Goal: Information Seeking & Learning: Compare options

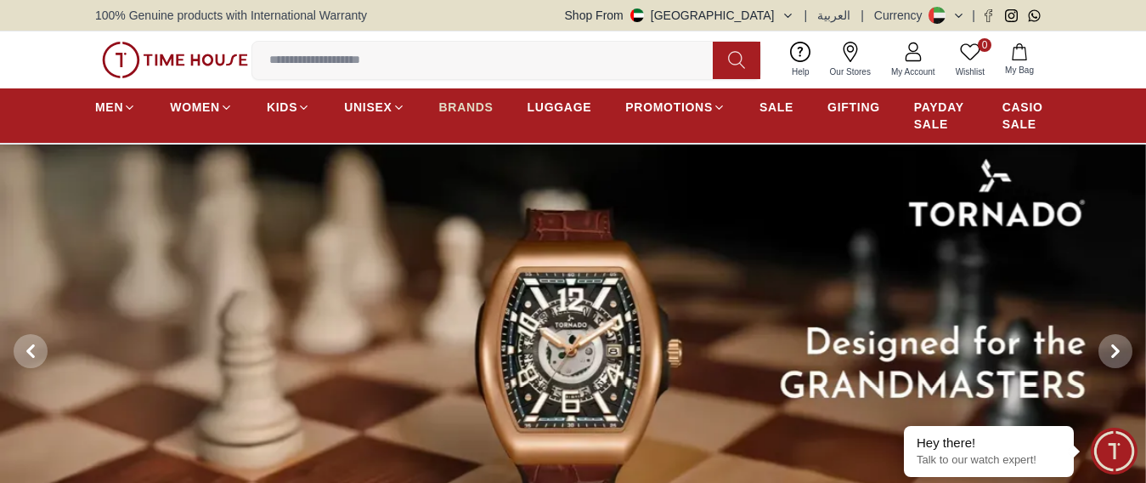
click at [469, 116] on span "BRANDS" at bounding box center [466, 107] width 54 height 17
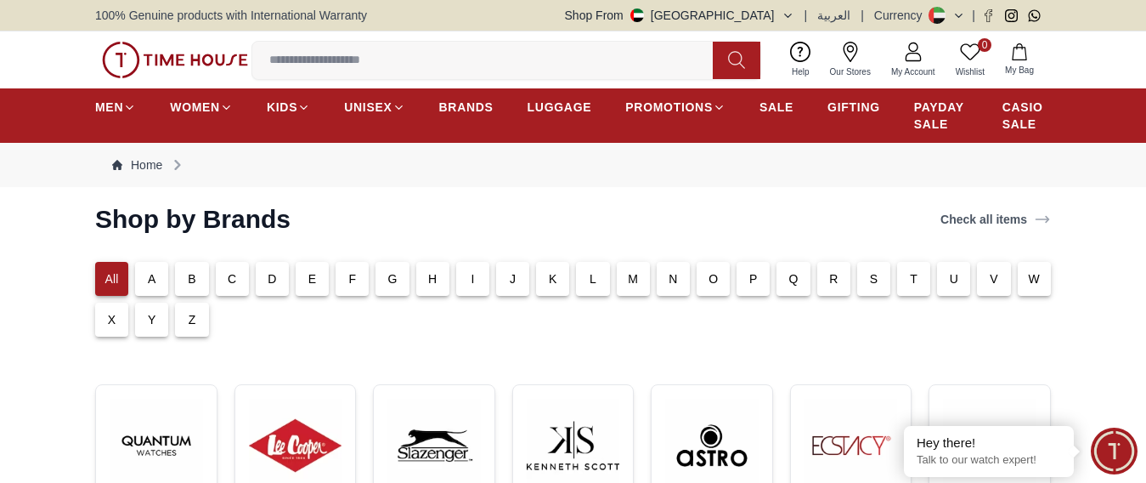
click at [634, 287] on p "M" at bounding box center [633, 278] width 10 height 17
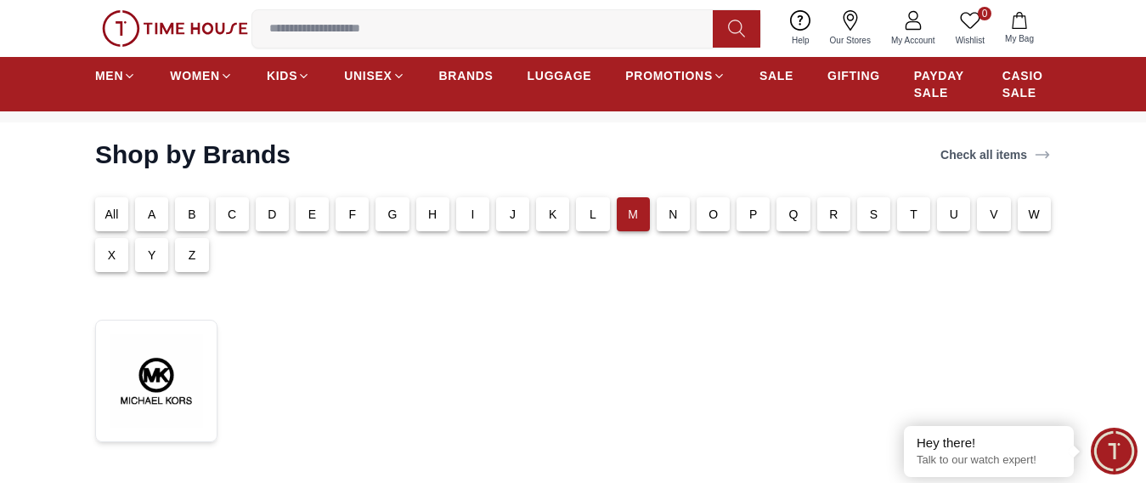
scroll to position [66, 0]
click at [111, 229] on div "All" at bounding box center [111, 212] width 33 height 34
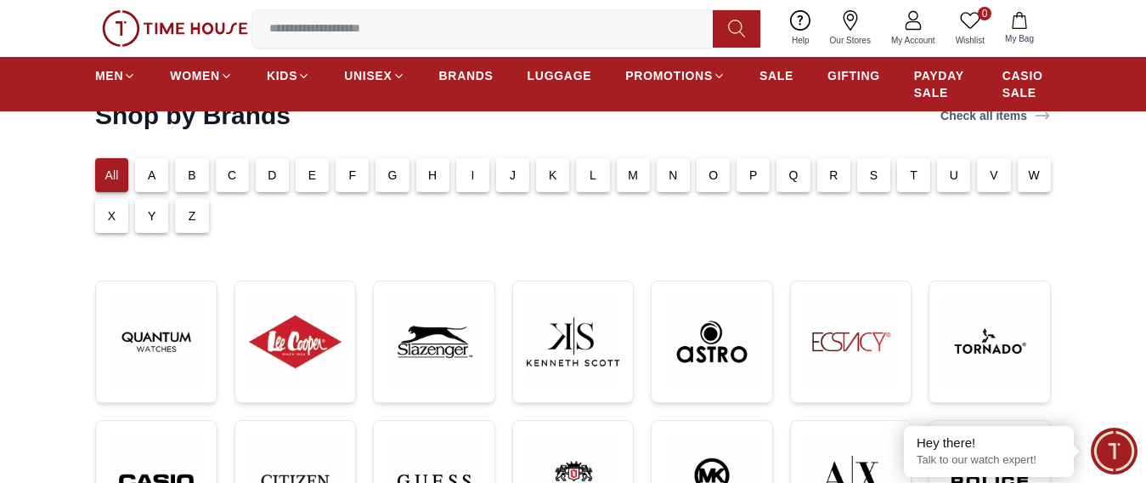
scroll to position [0, 0]
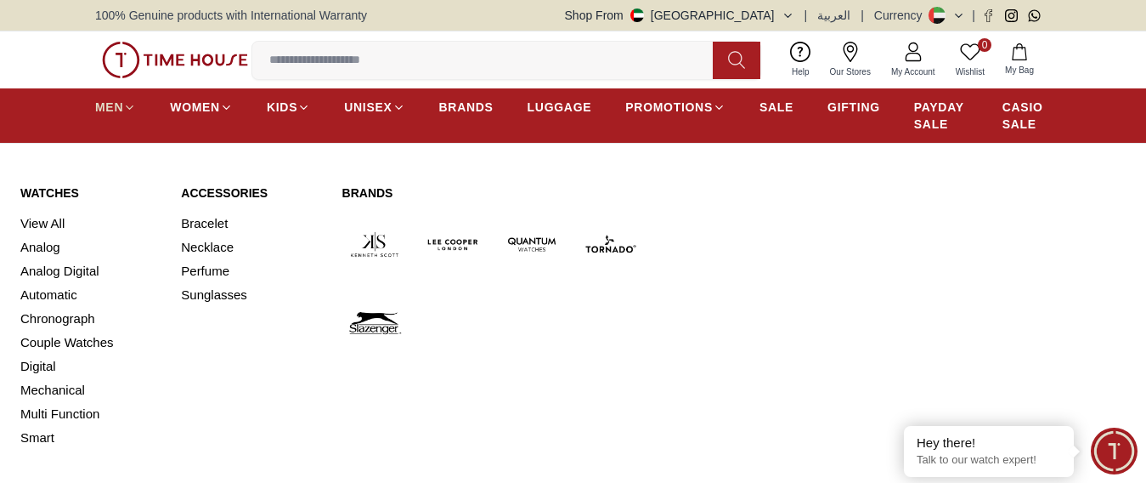
click at [120, 116] on span "MEN" at bounding box center [109, 107] width 28 height 17
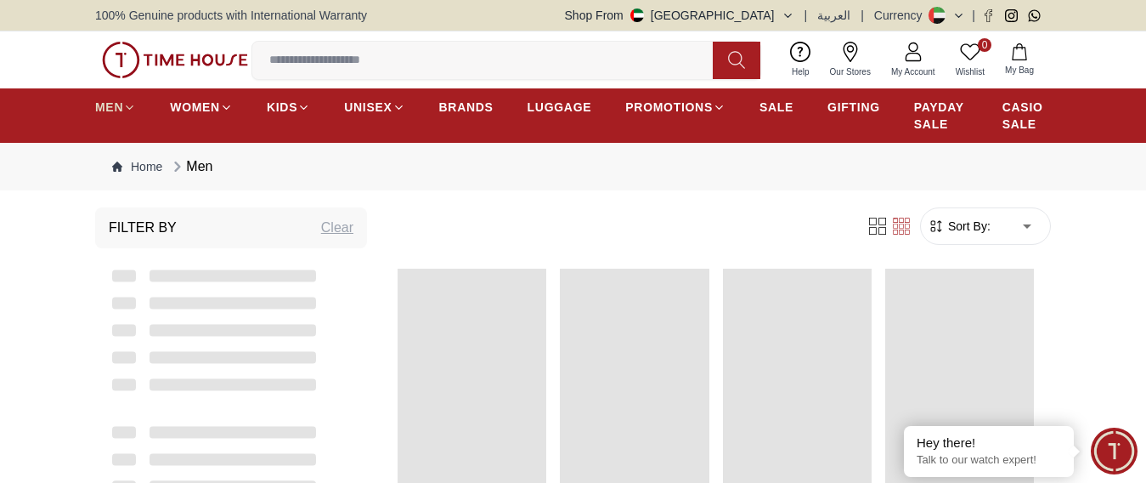
click at [120, 116] on span "MEN" at bounding box center [109, 107] width 28 height 17
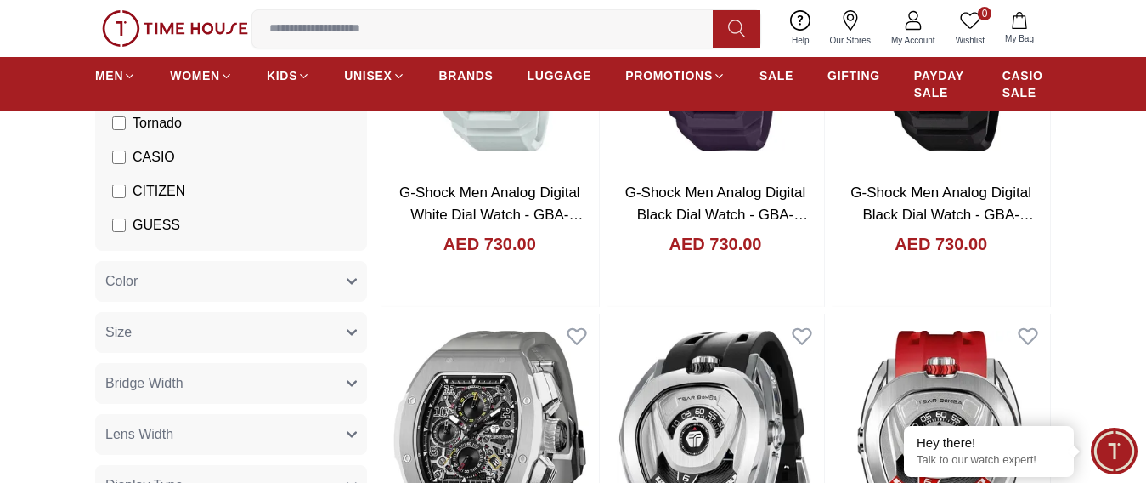
scroll to position [425, 0]
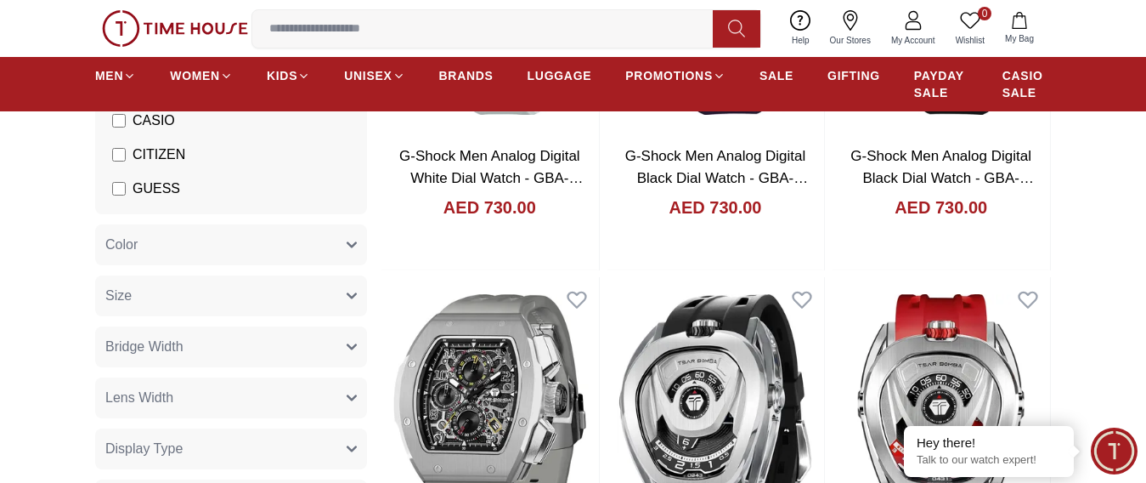
click at [139, 305] on button "Size" at bounding box center [231, 295] width 272 height 41
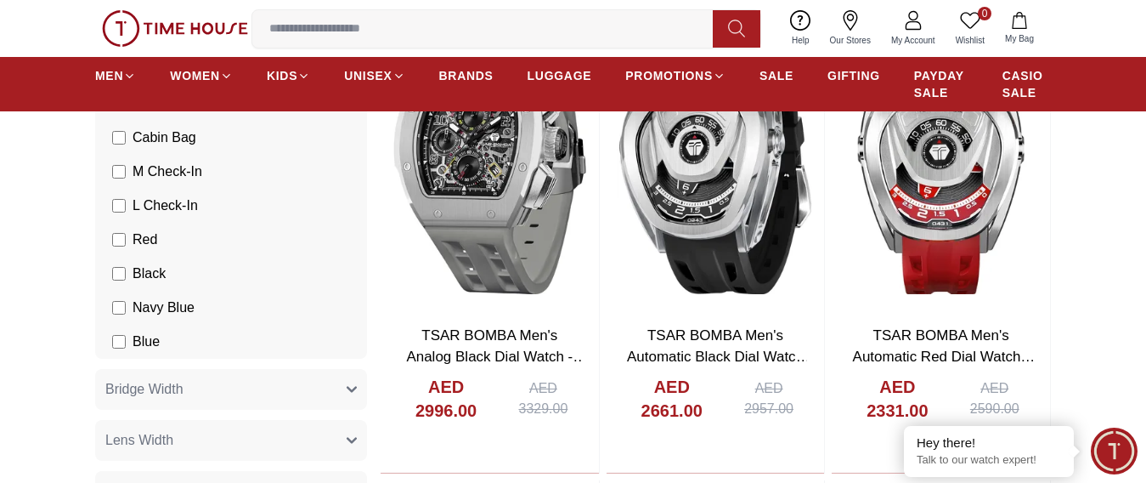
scroll to position [765, 0]
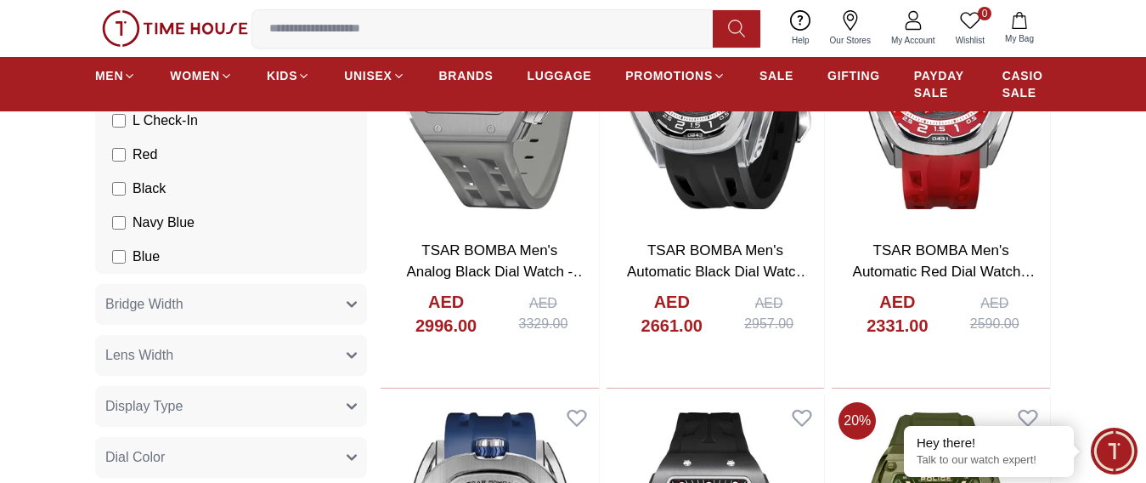
click at [154, 267] on span "Blue" at bounding box center [146, 256] width 27 height 20
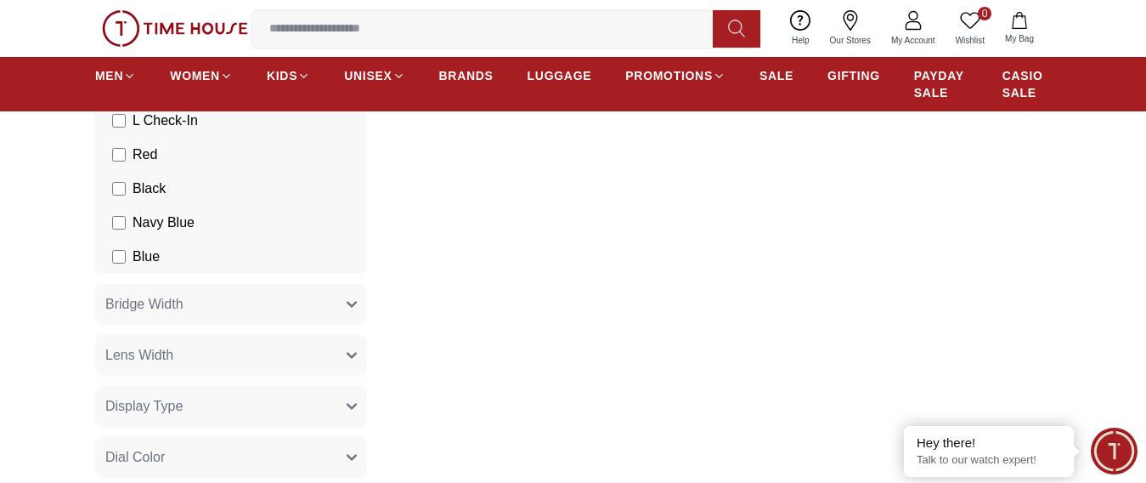
scroll to position [850, 0]
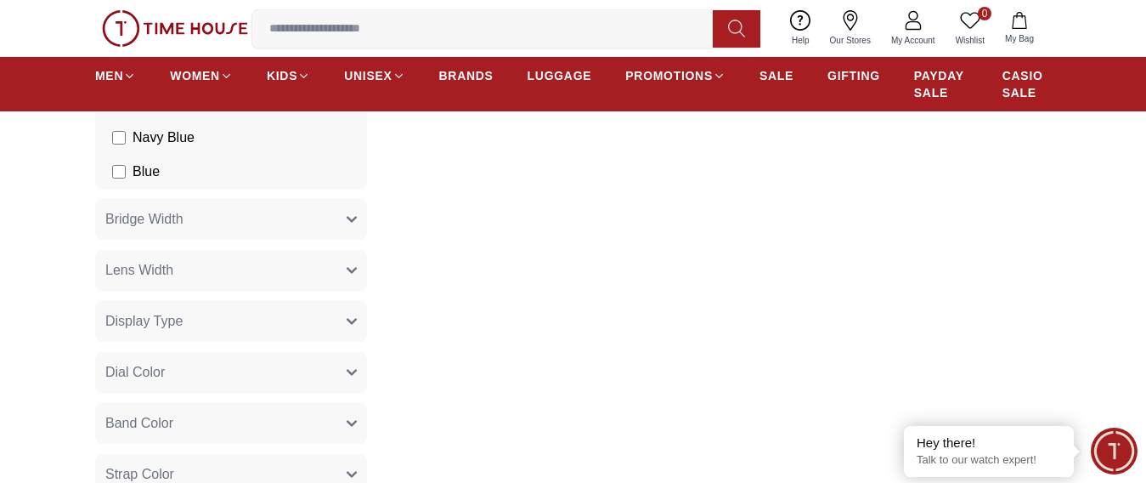
click at [204, 285] on button "Lens Width" at bounding box center [231, 270] width 272 height 41
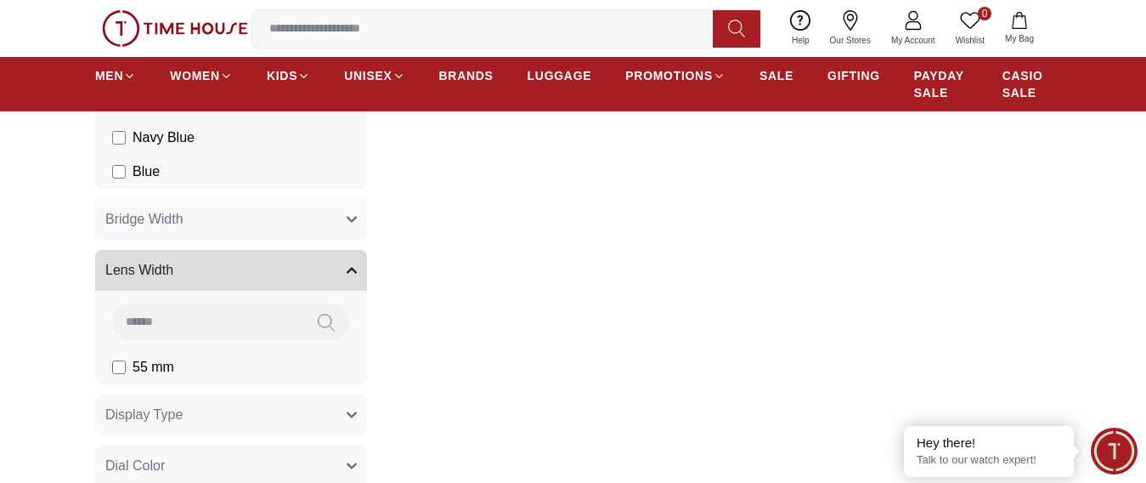
click at [176, 229] on span "Bridge Width" at bounding box center [144, 219] width 78 height 20
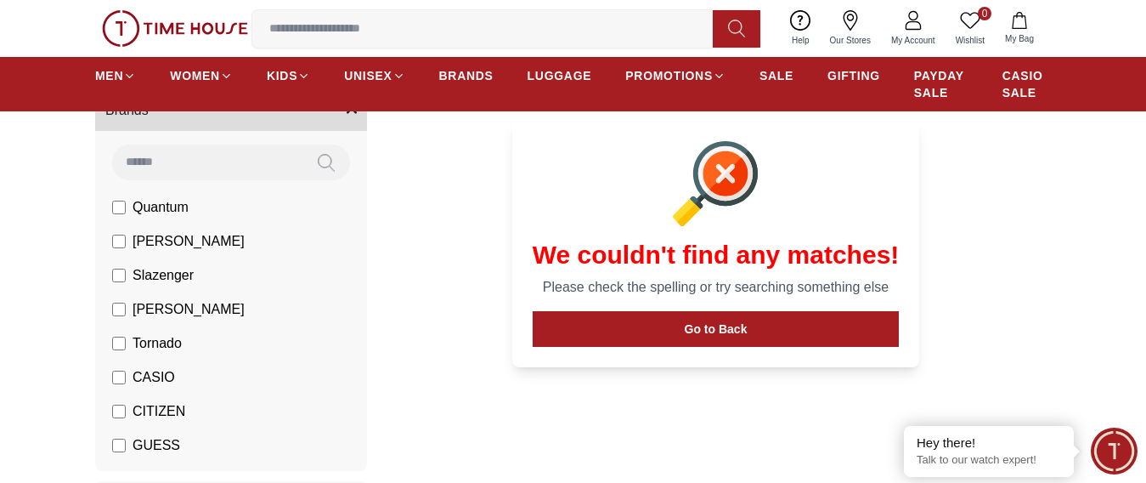
scroll to position [170, 0]
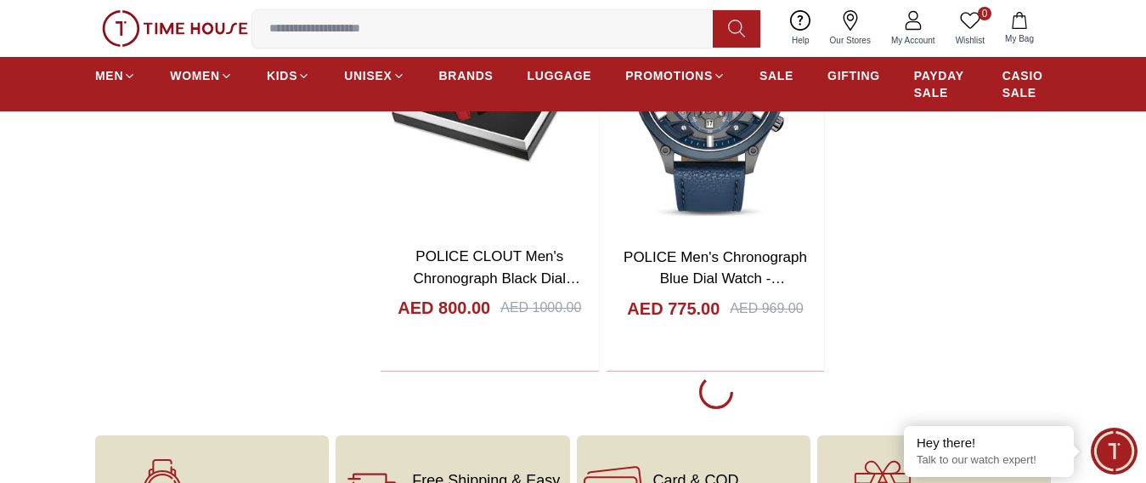
scroll to position [2974, 0]
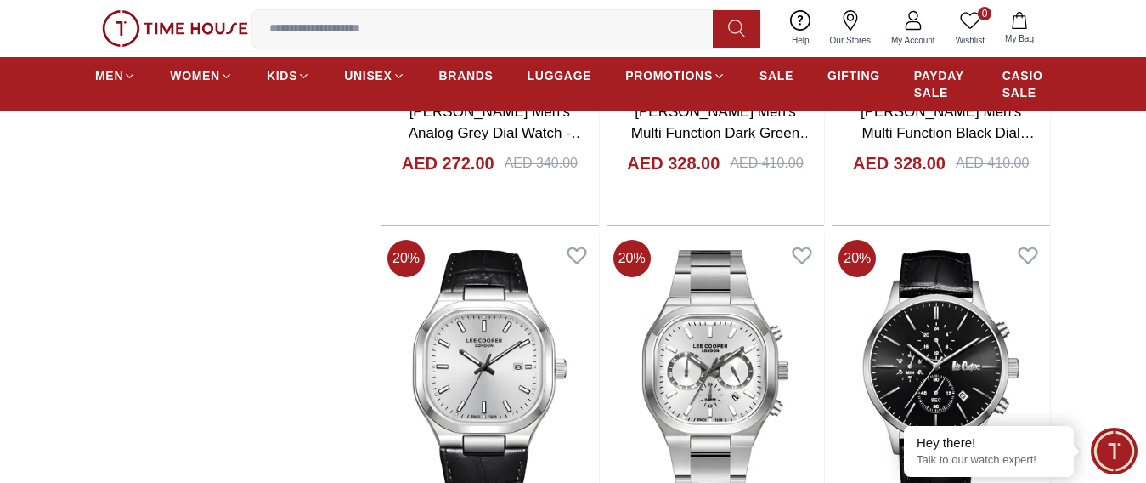
scroll to position [4844, 0]
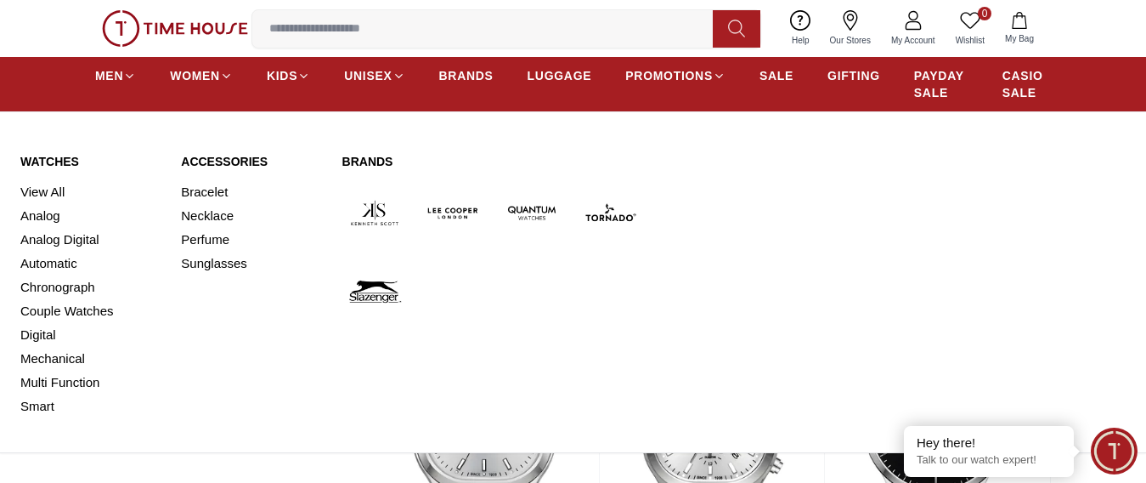
drag, startPoint x: 44, startPoint y: 206, endPoint x: 307, endPoint y: 237, distance: 264.5
click at [44, 204] on link "View All" at bounding box center [90, 192] width 140 height 24
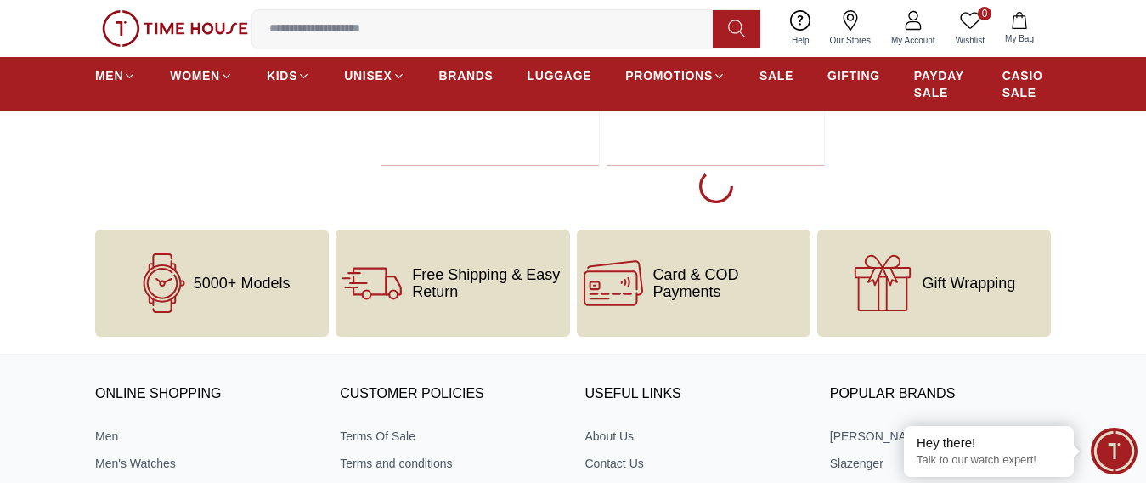
scroll to position [3229, 0]
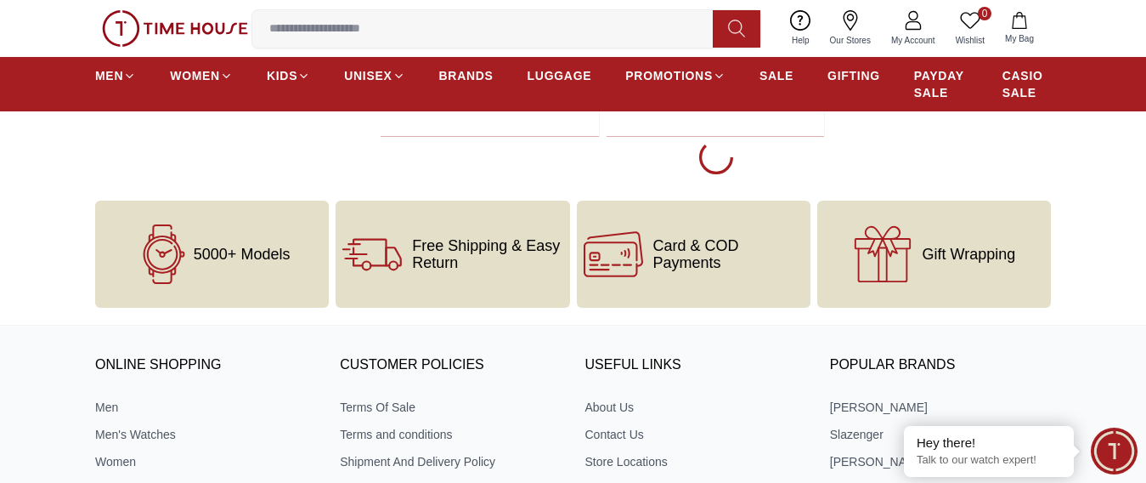
scroll to position [3059, 0]
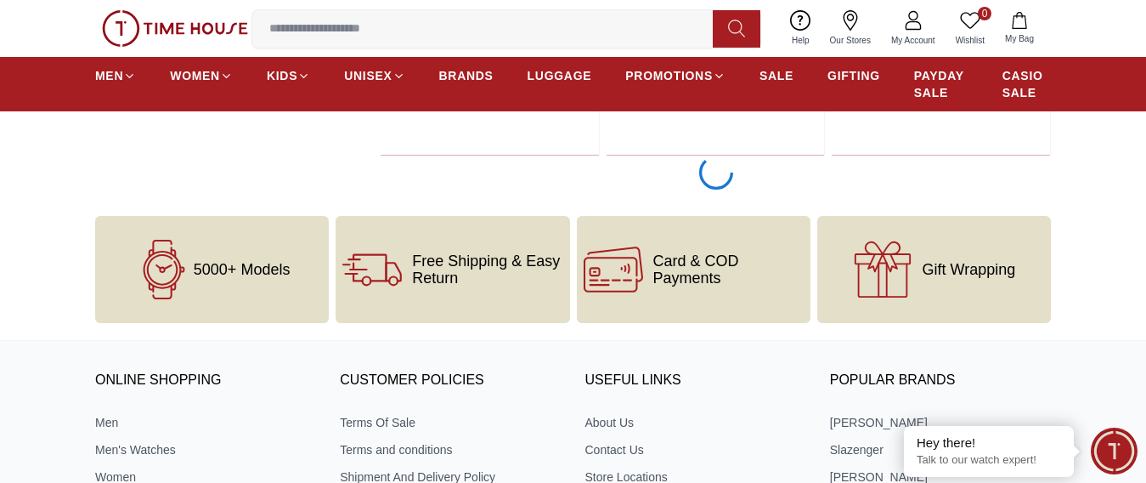
scroll to position [9008, 0]
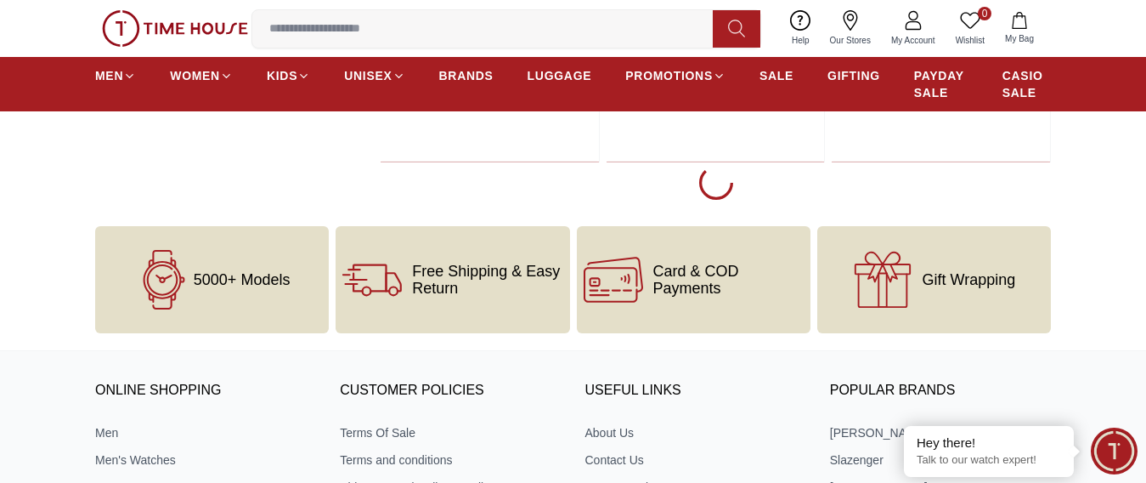
scroll to position [8583, 0]
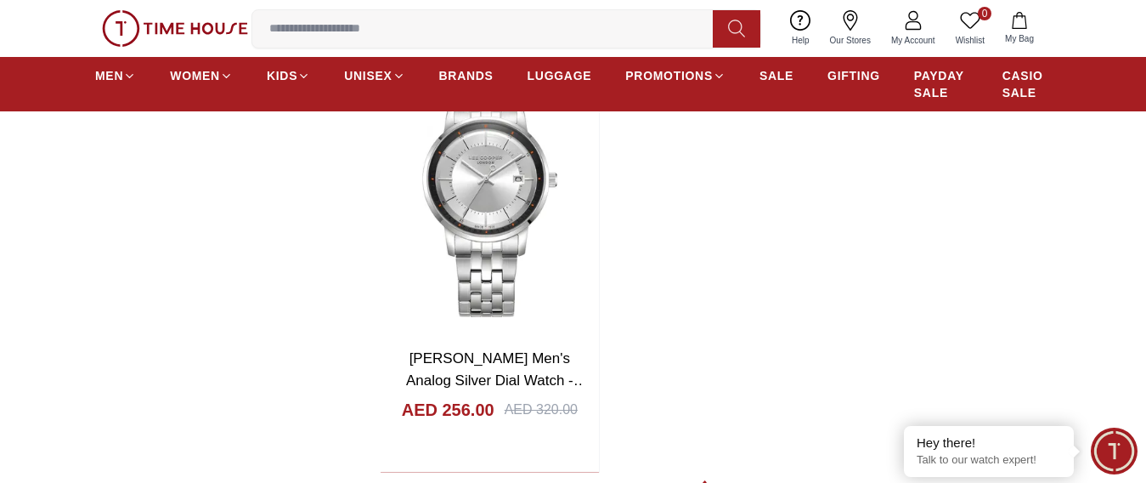
scroll to position [15042, 0]
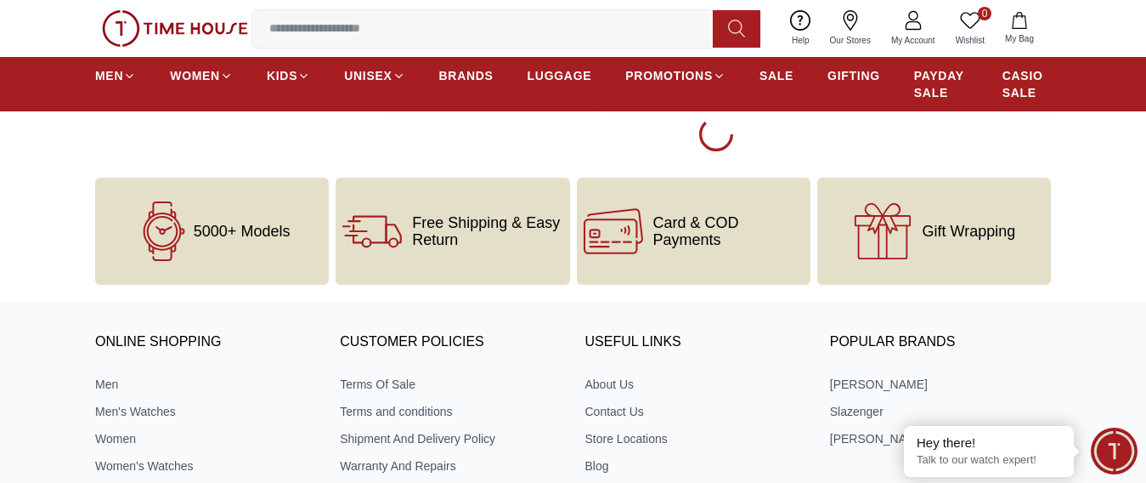
scroll to position [17952, 0]
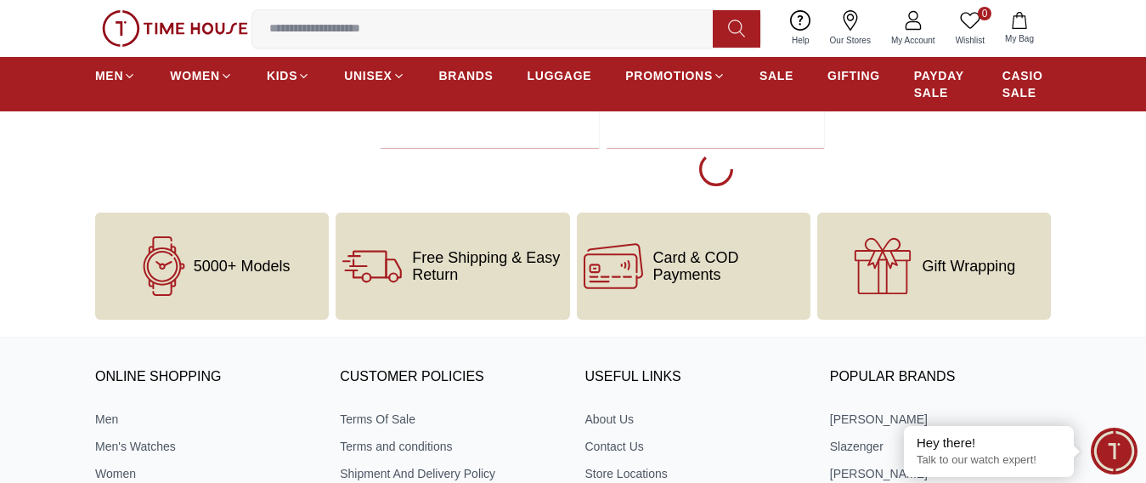
scroll to position [21105, 0]
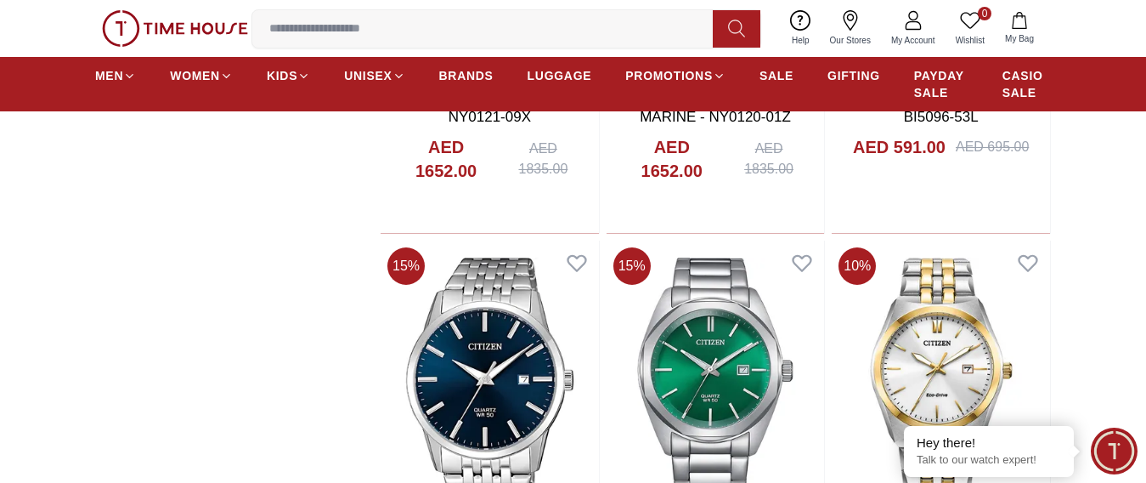
scroll to position [20906, 0]
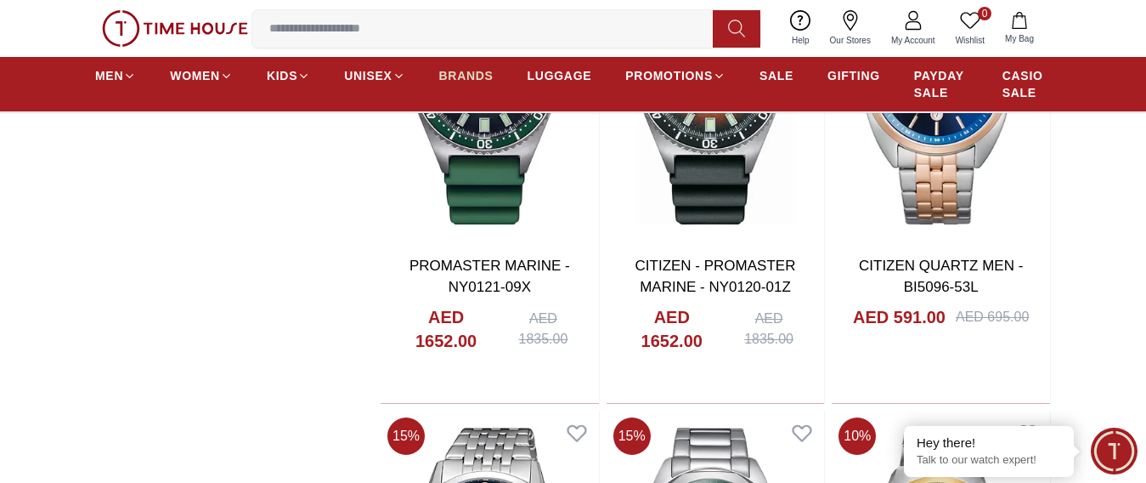
click at [469, 84] on span "BRANDS" at bounding box center [466, 75] width 54 height 17
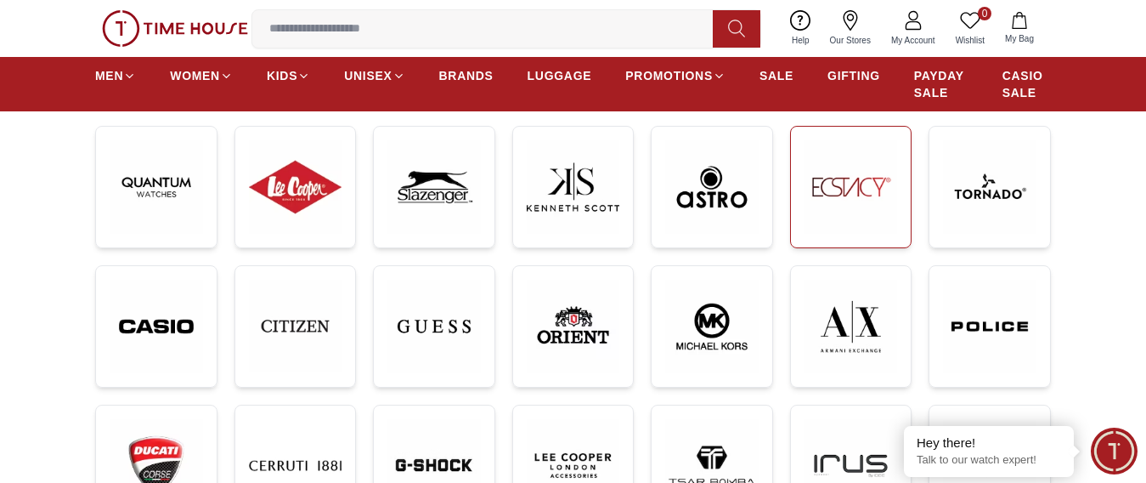
scroll to position [340, 0]
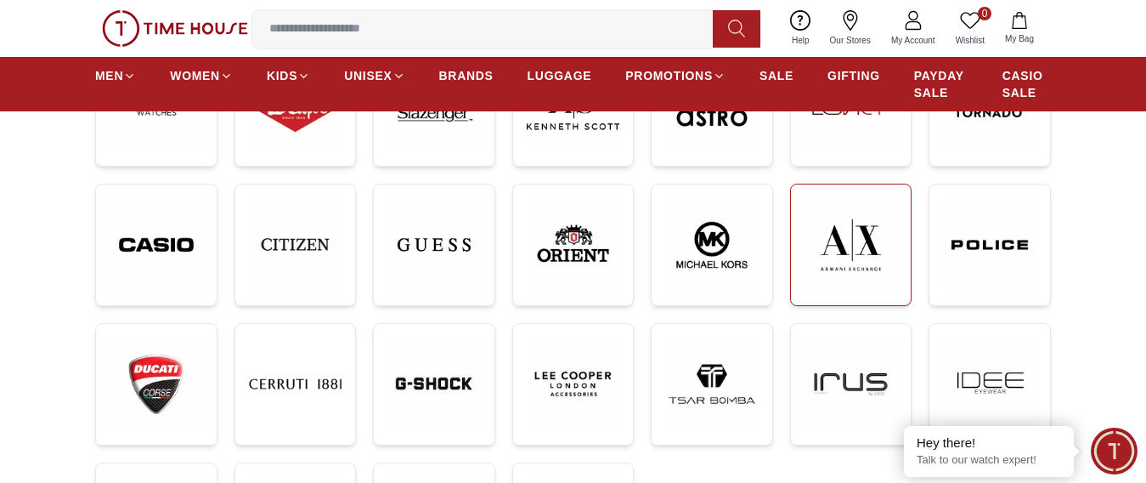
click at [840, 259] on img at bounding box center [851, 244] width 93 height 93
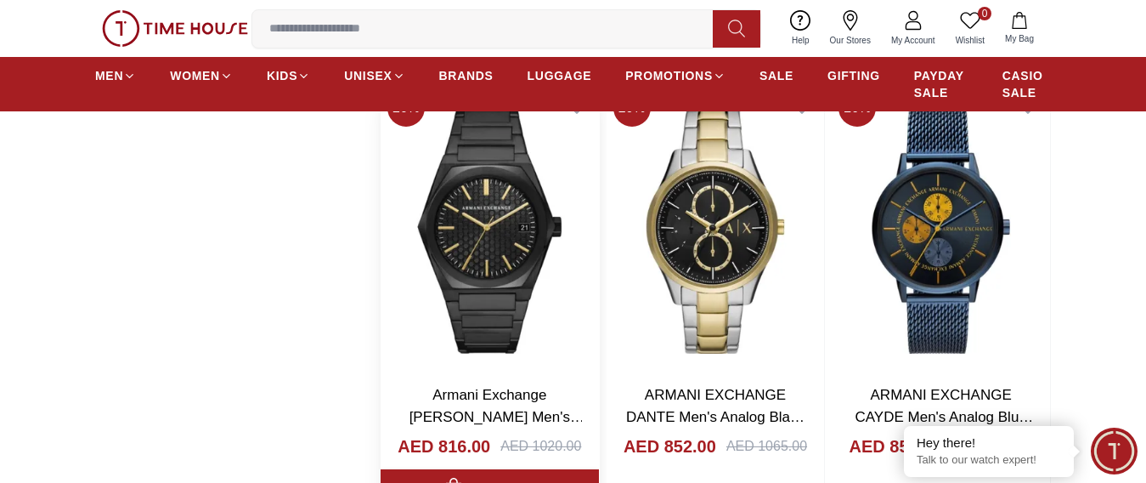
scroll to position [1530, 0]
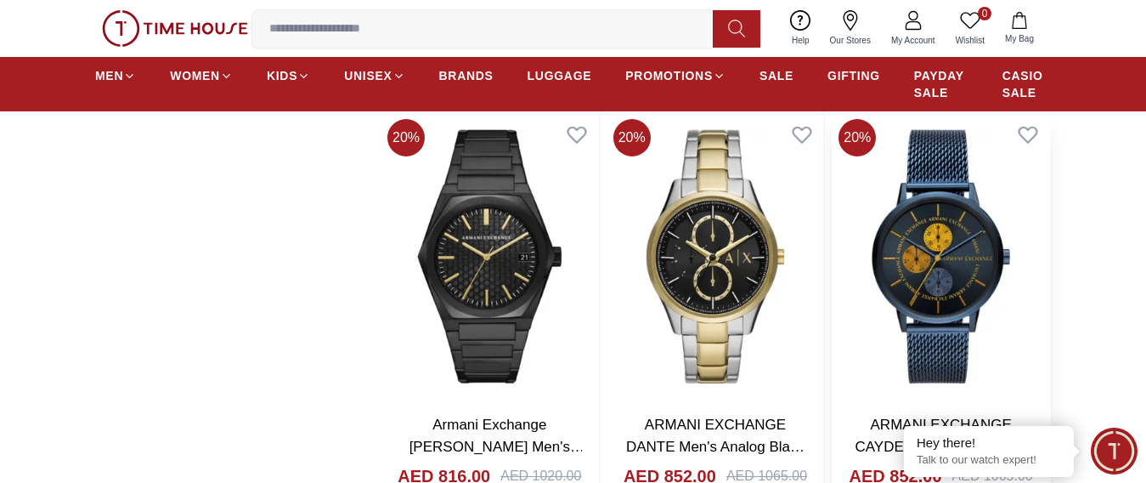
click at [918, 293] on img at bounding box center [941, 256] width 218 height 288
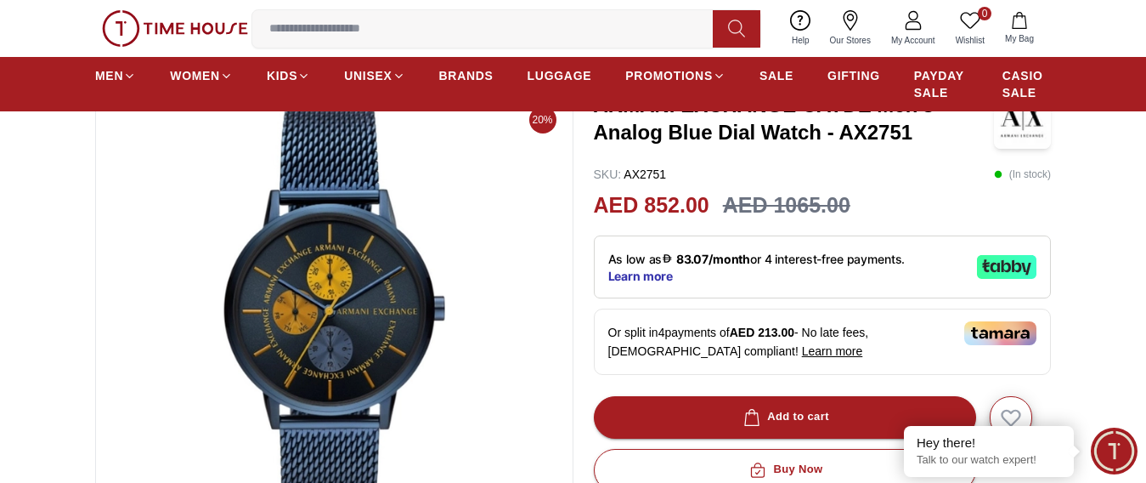
scroll to position [85, 0]
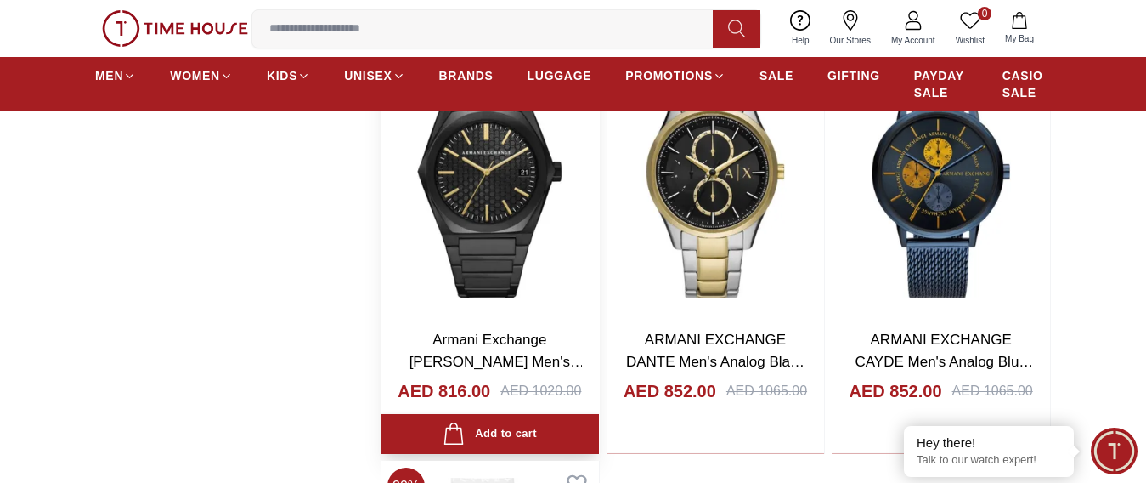
scroll to position [1530, 0]
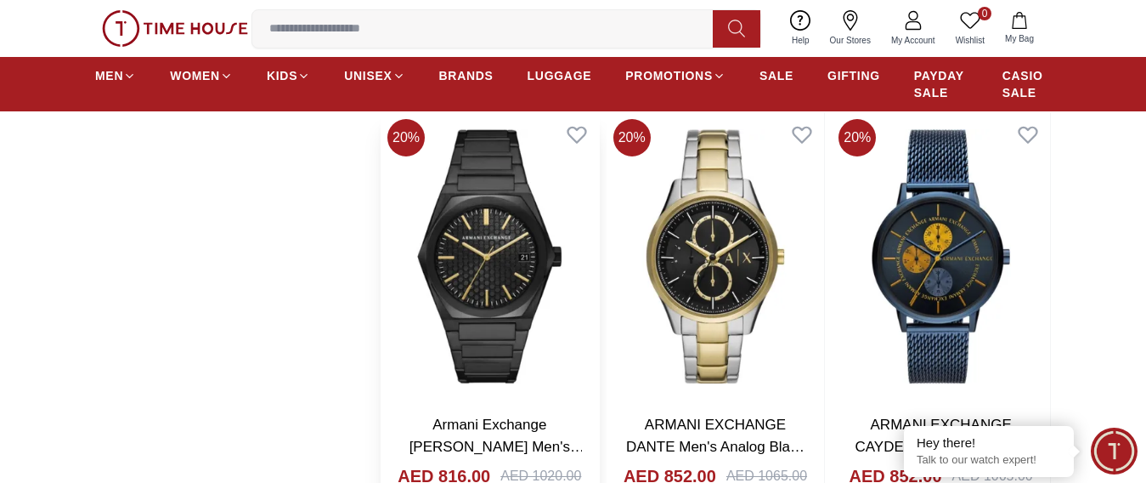
click at [479, 286] on img at bounding box center [490, 256] width 218 height 288
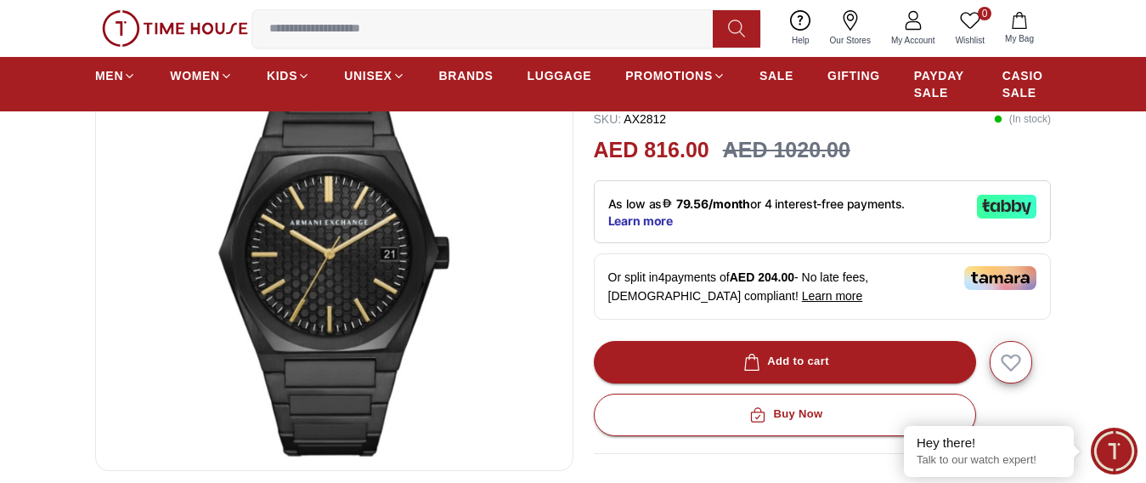
scroll to position [85, 0]
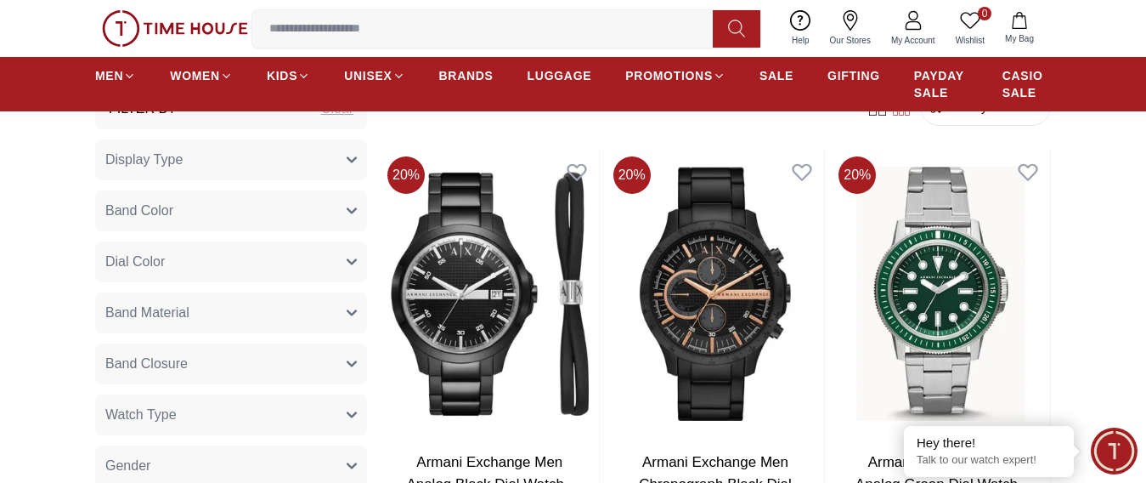
scroll to position [595, 0]
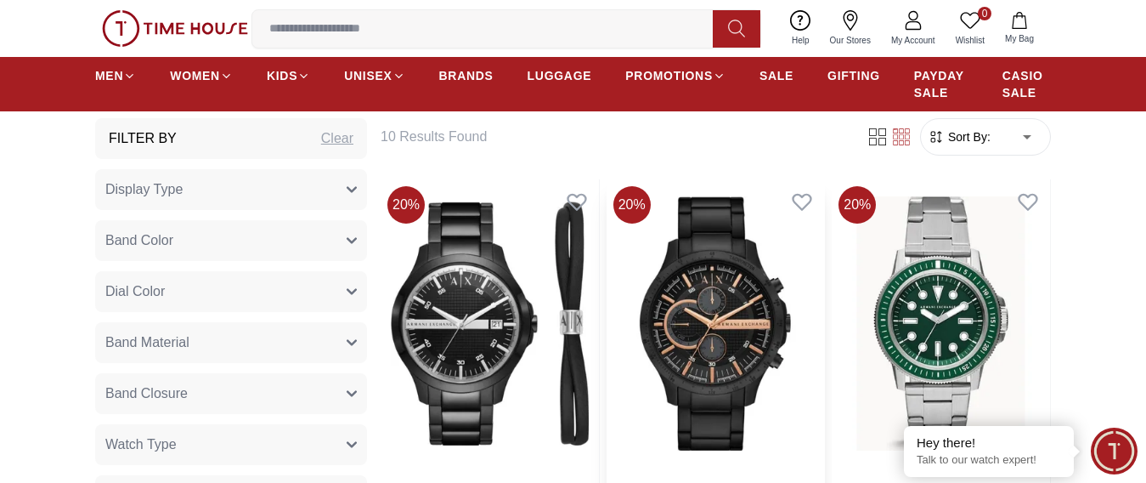
click at [712, 337] on img at bounding box center [716, 323] width 218 height 288
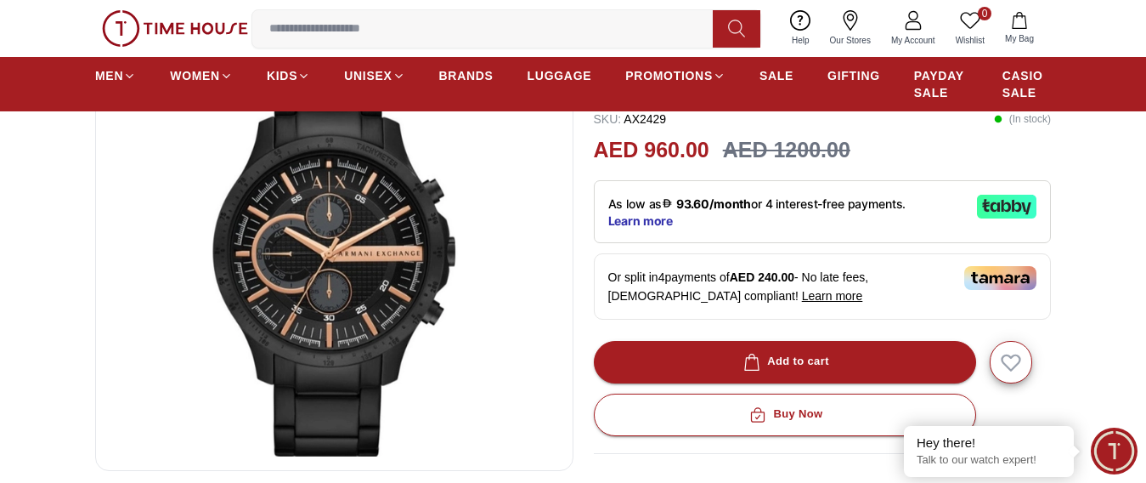
scroll to position [85, 0]
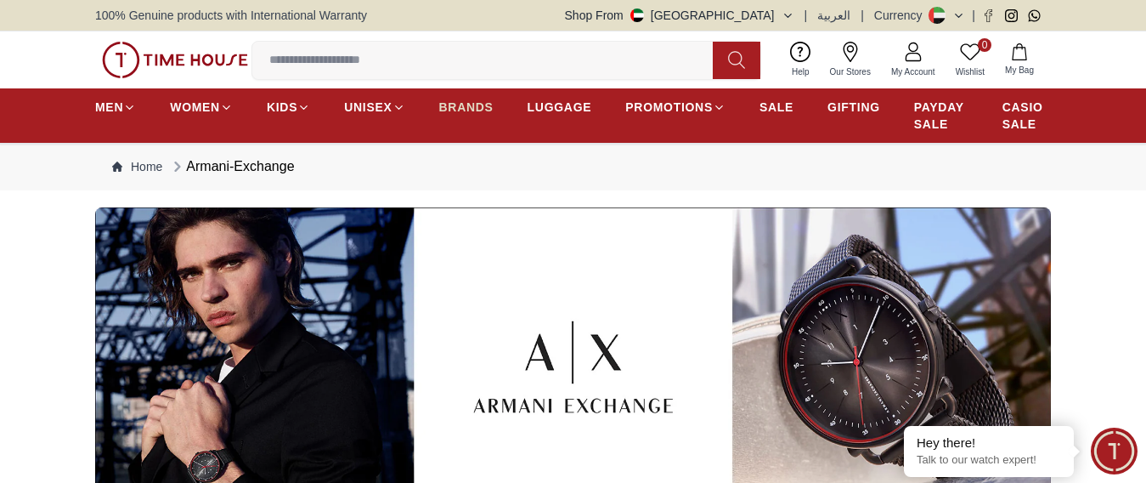
click at [455, 116] on span "BRANDS" at bounding box center [466, 107] width 54 height 17
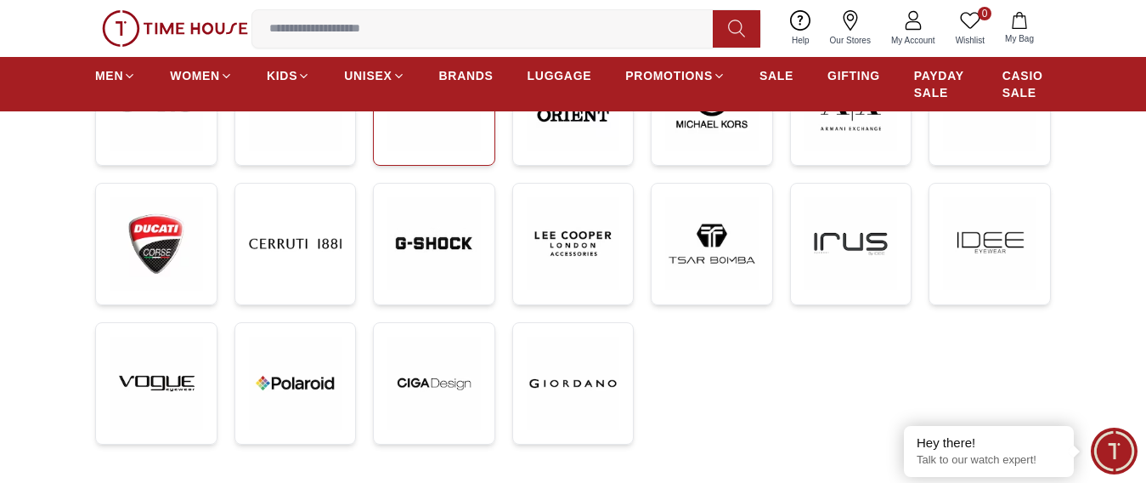
scroll to position [510, 0]
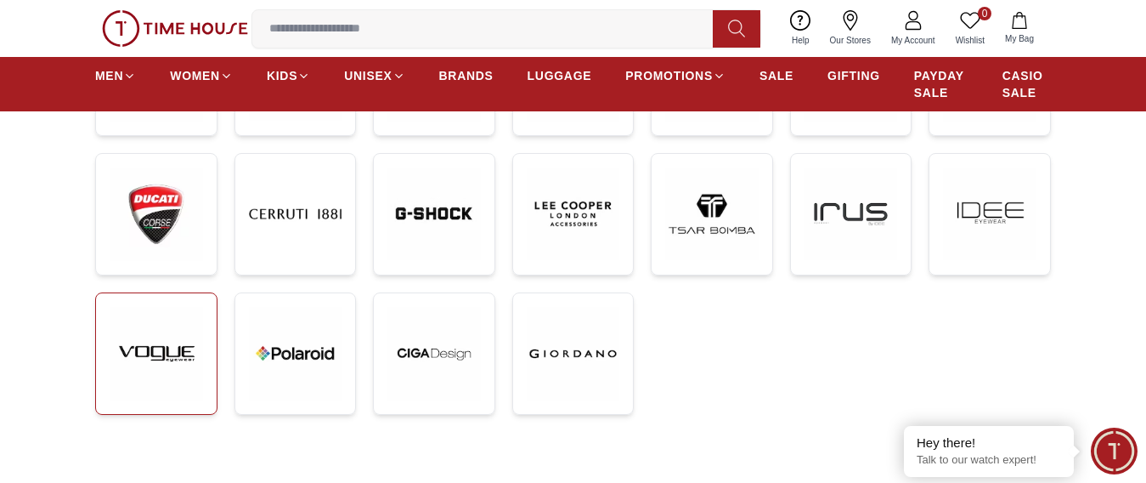
click at [173, 356] on img at bounding box center [156, 353] width 93 height 93
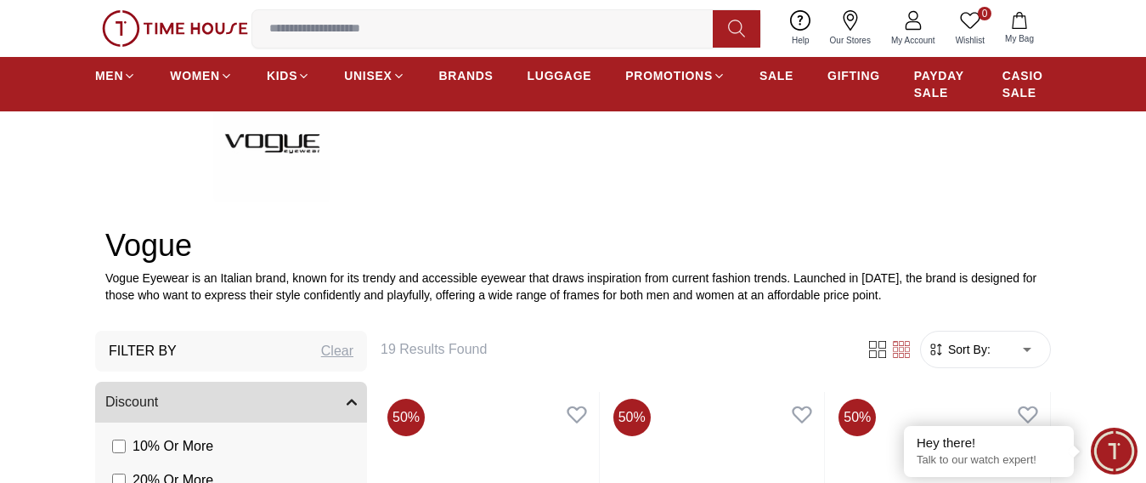
scroll to position [85, 0]
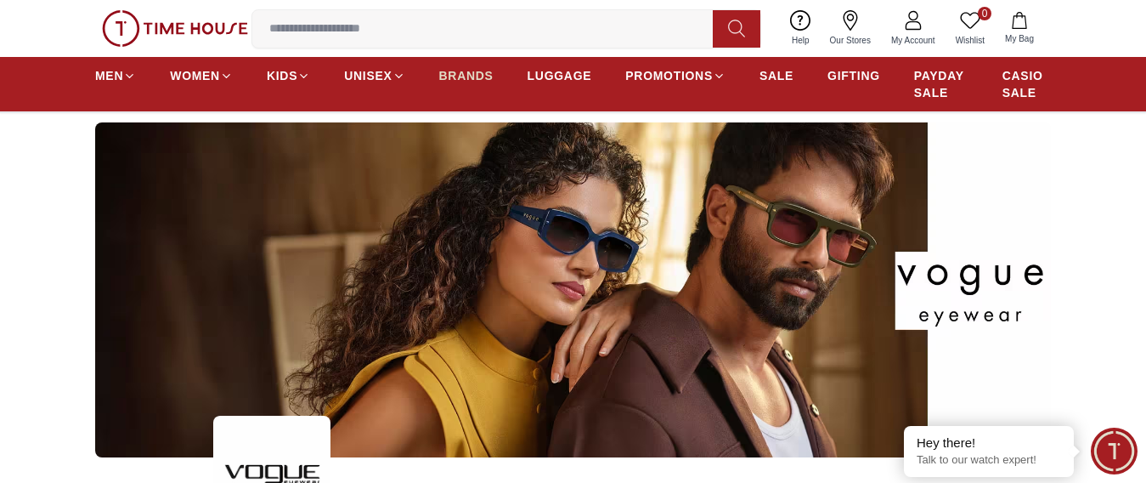
click at [477, 84] on span "BRANDS" at bounding box center [466, 75] width 54 height 17
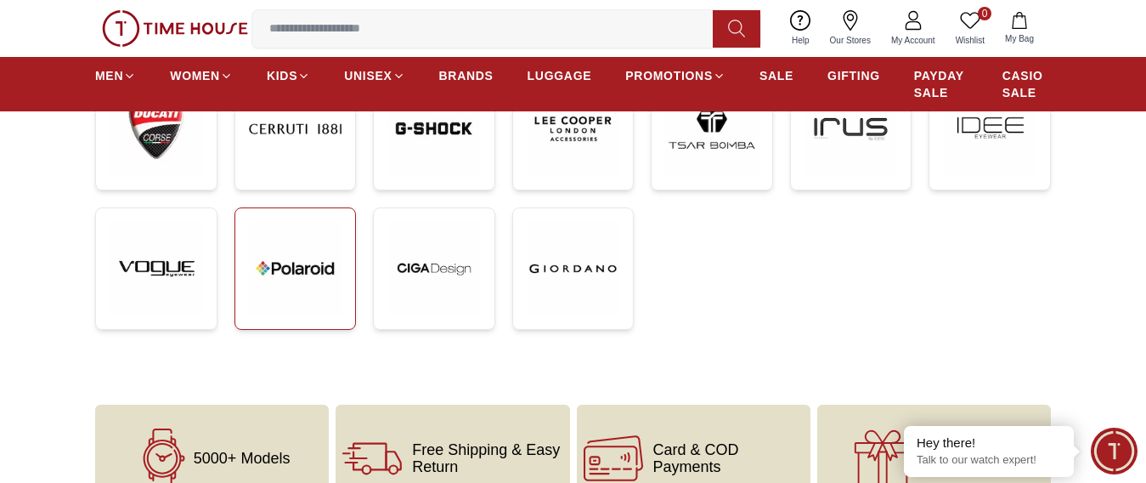
scroll to position [510, 0]
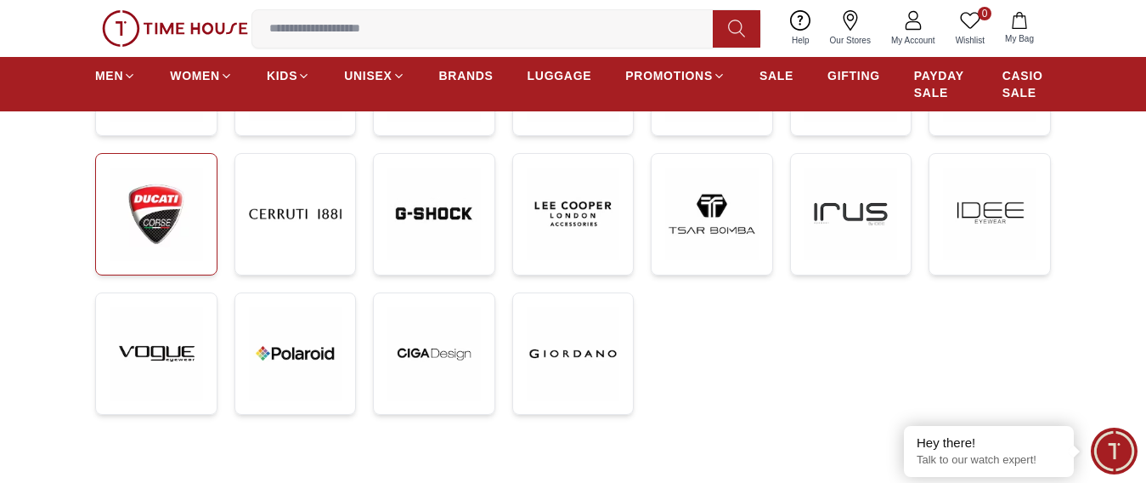
click at [158, 207] on img at bounding box center [156, 213] width 93 height 93
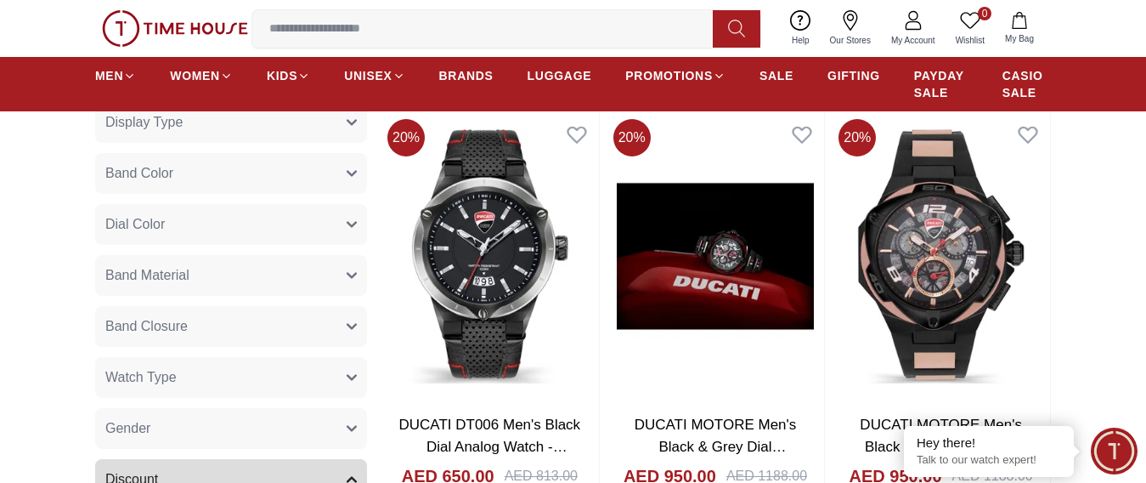
scroll to position [425, 0]
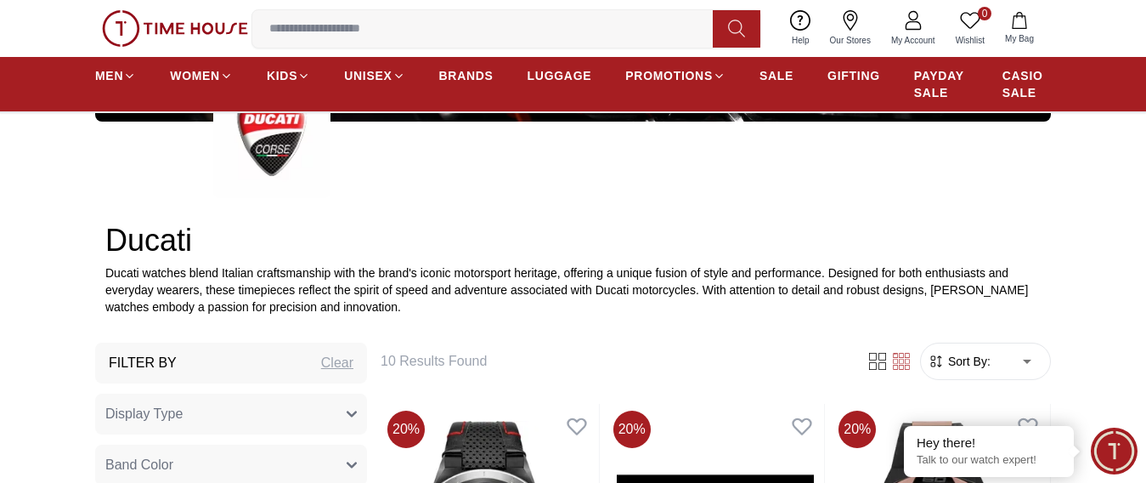
click at [464, 72] on nav "MEN WOMEN KIDS UNISEX BRANDS LUGGAGE PROMOTIONS SALE GIFTING PAYDAY SALE CASIO …" at bounding box center [573, 84] width 956 height 54
click at [466, 84] on span "BRANDS" at bounding box center [466, 75] width 54 height 17
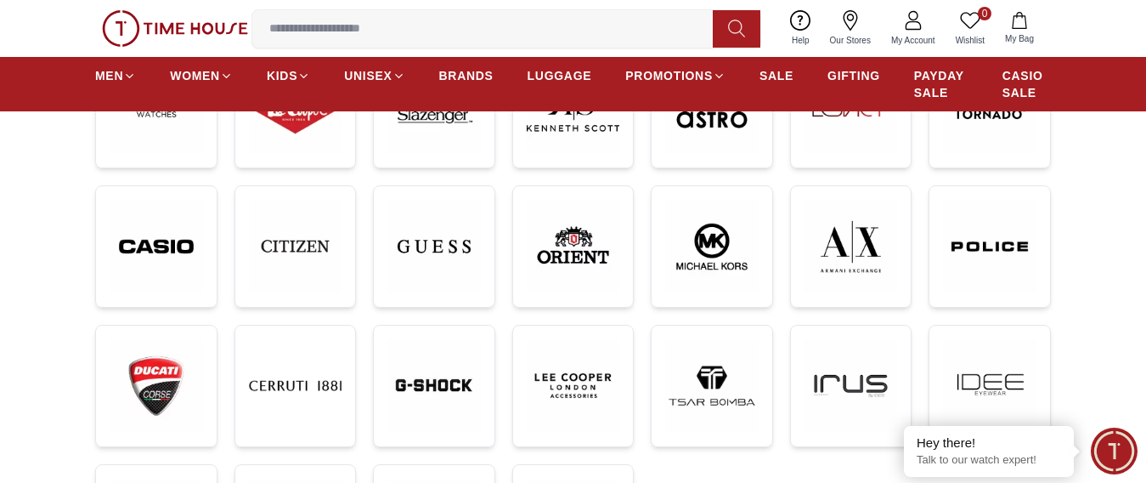
scroll to position [340, 0]
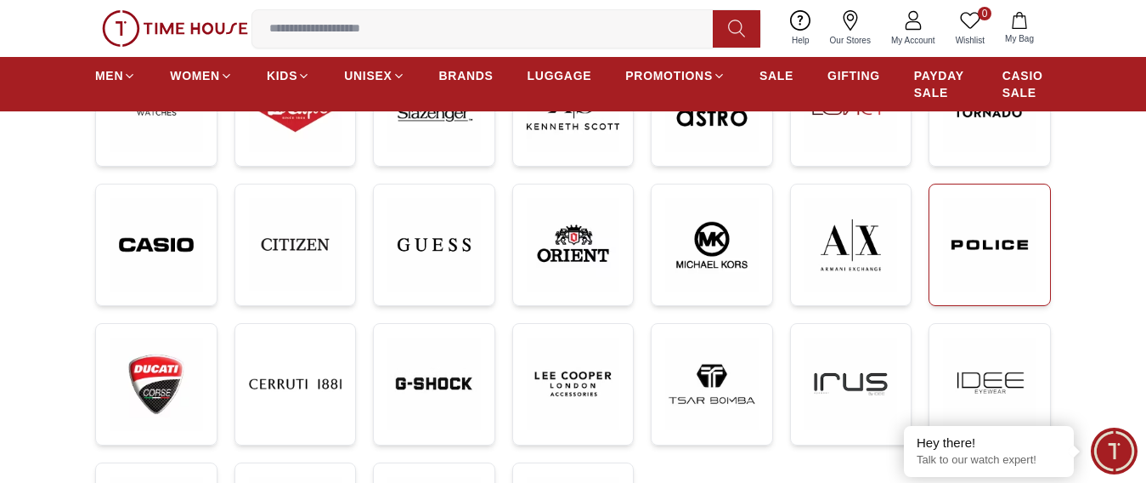
click at [968, 263] on img at bounding box center [989, 244] width 93 height 93
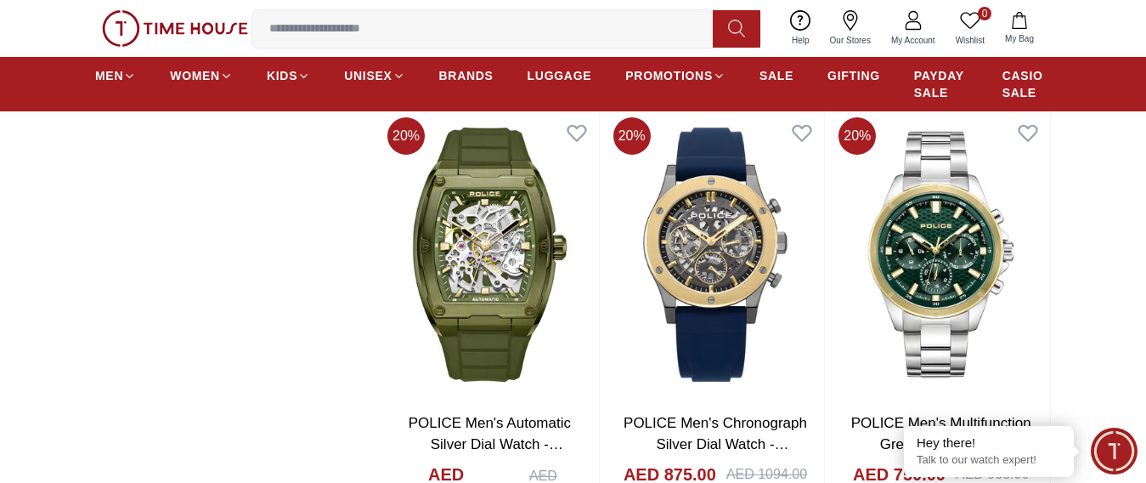
scroll to position [2040, 0]
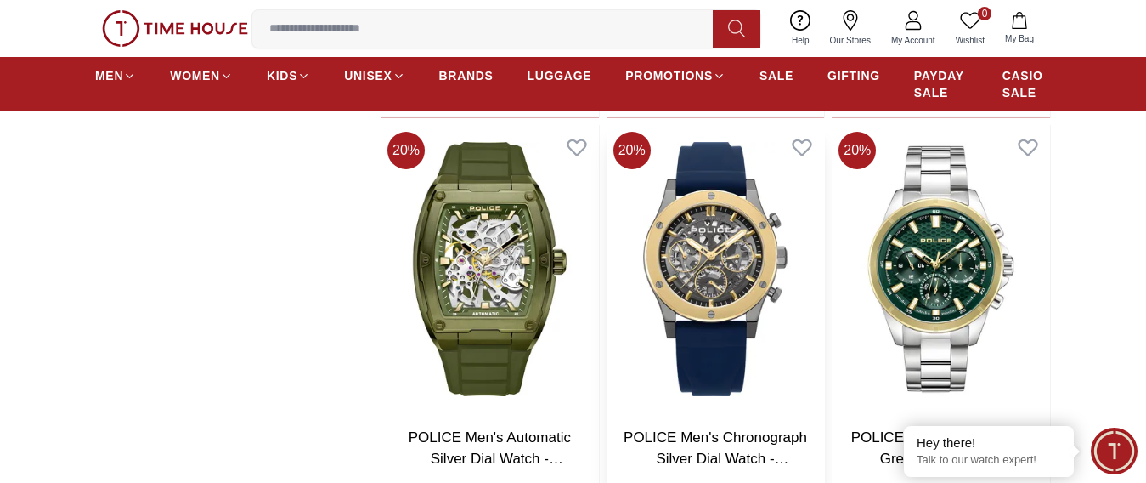
click at [749, 302] on img at bounding box center [716, 269] width 218 height 288
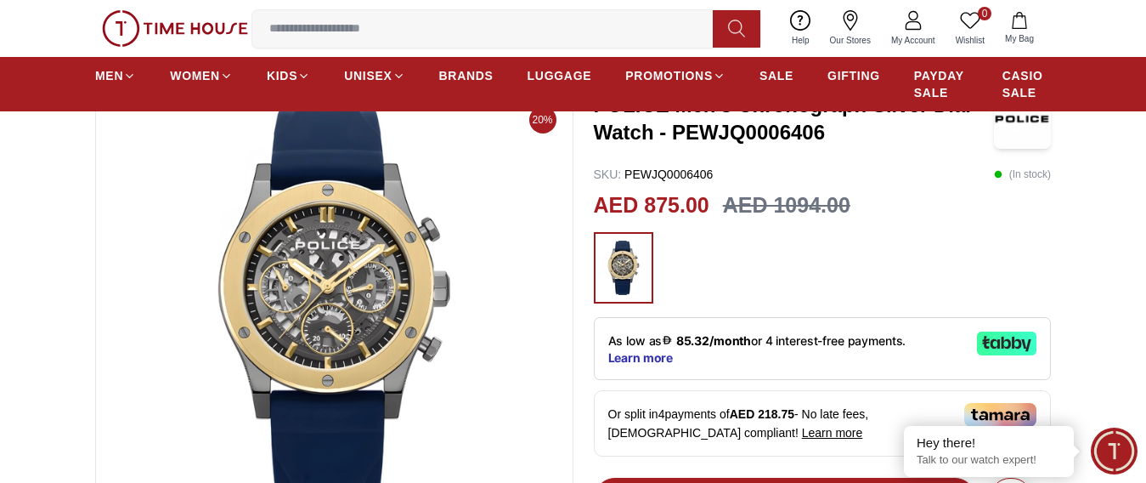
scroll to position [85, 0]
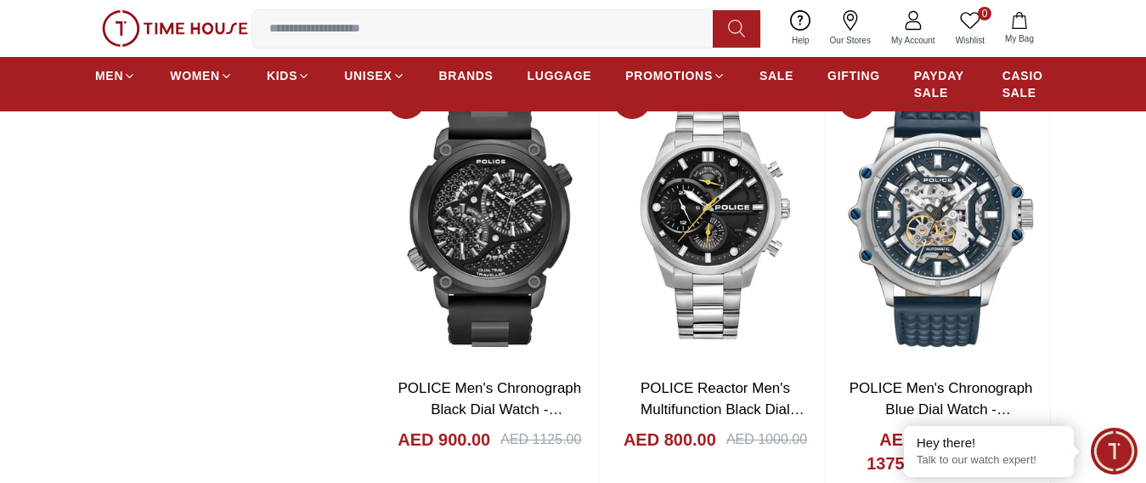
scroll to position [2974, 0]
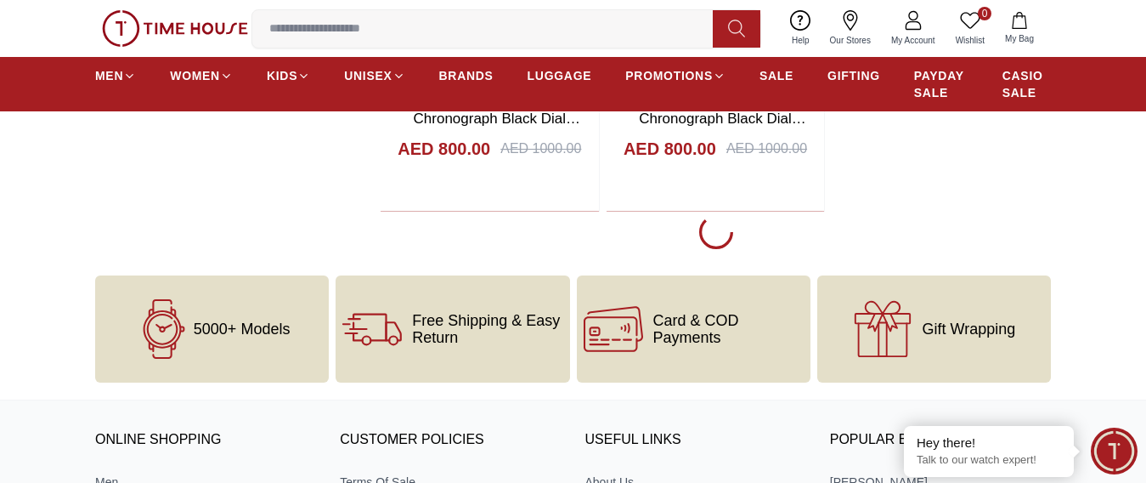
scroll to position [3484, 0]
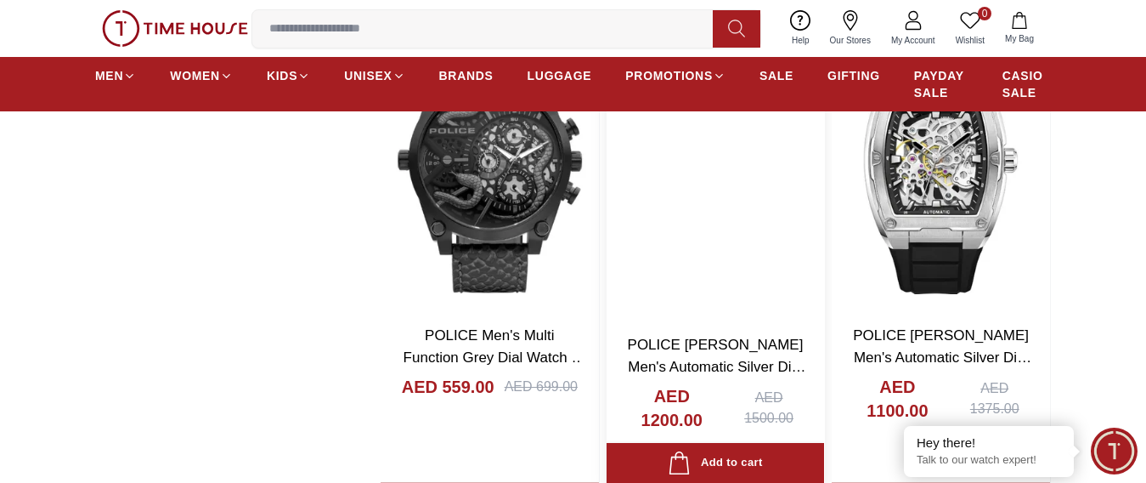
scroll to position [7309, 0]
